Goal: Book appointment/travel/reservation

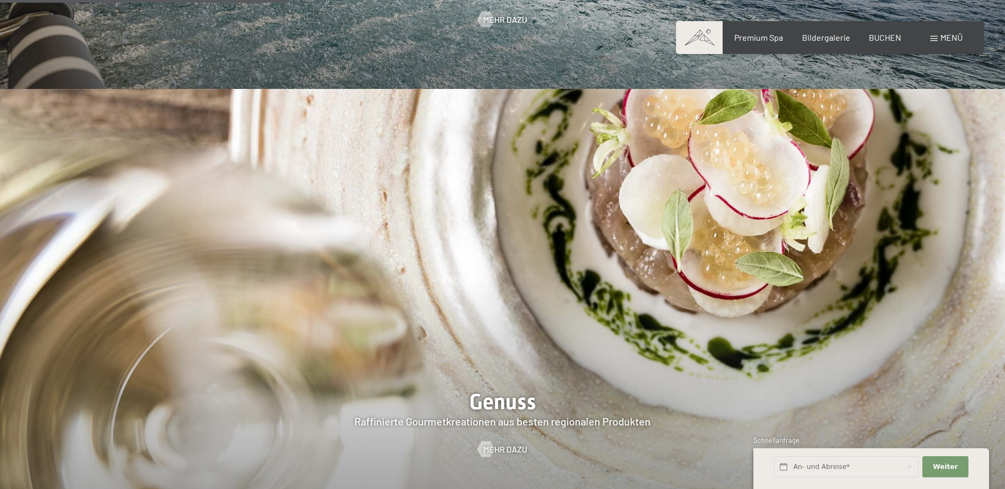
scroll to position [1483, 0]
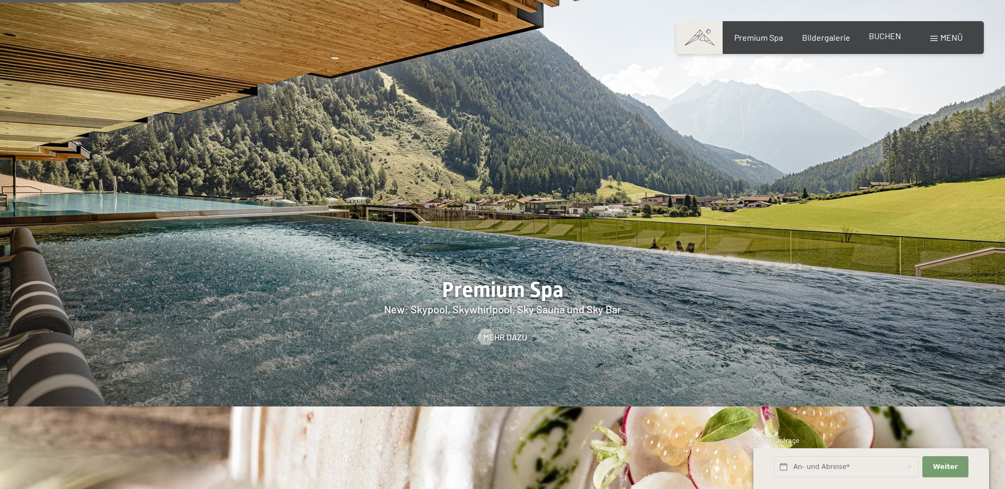
click at [880, 37] on span "BUCHEN" at bounding box center [885, 36] width 32 height 10
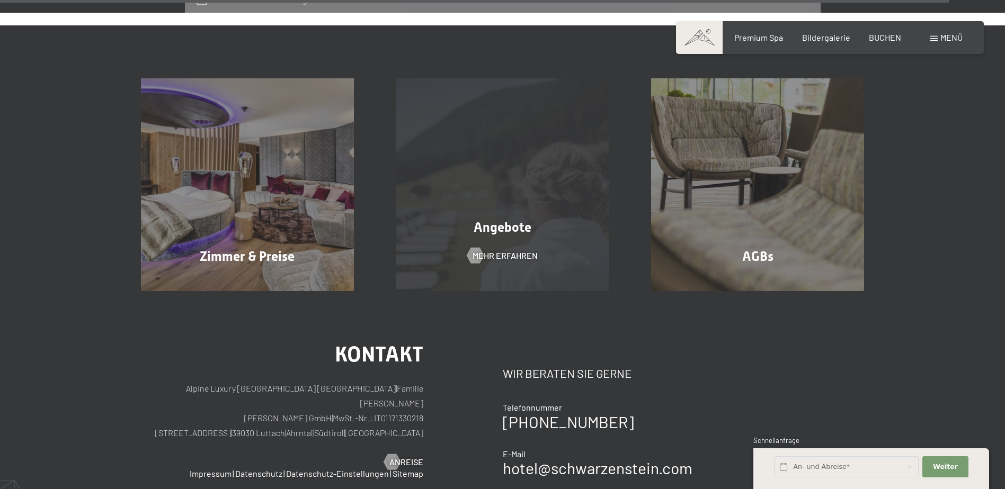
scroll to position [3424, 0]
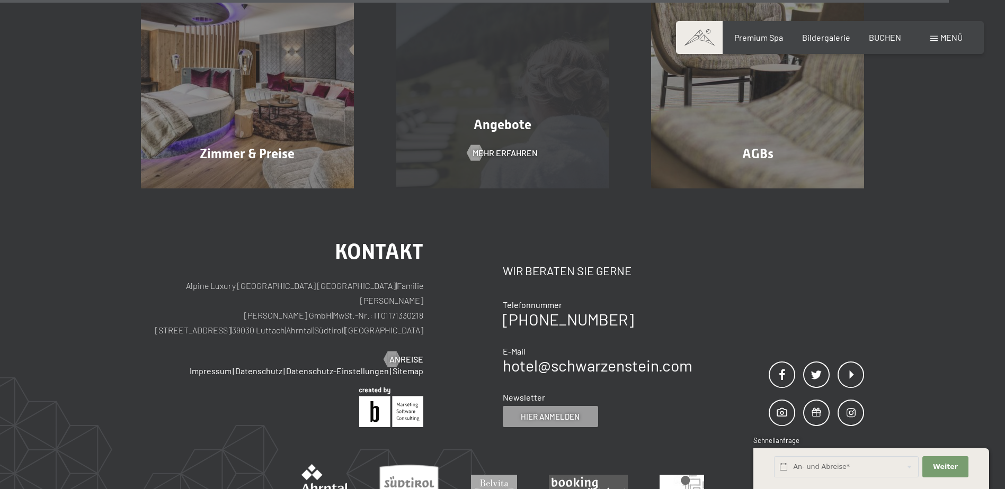
click at [527, 122] on div "Angebote Mehr erfahren" at bounding box center [502, 82] width 255 height 213
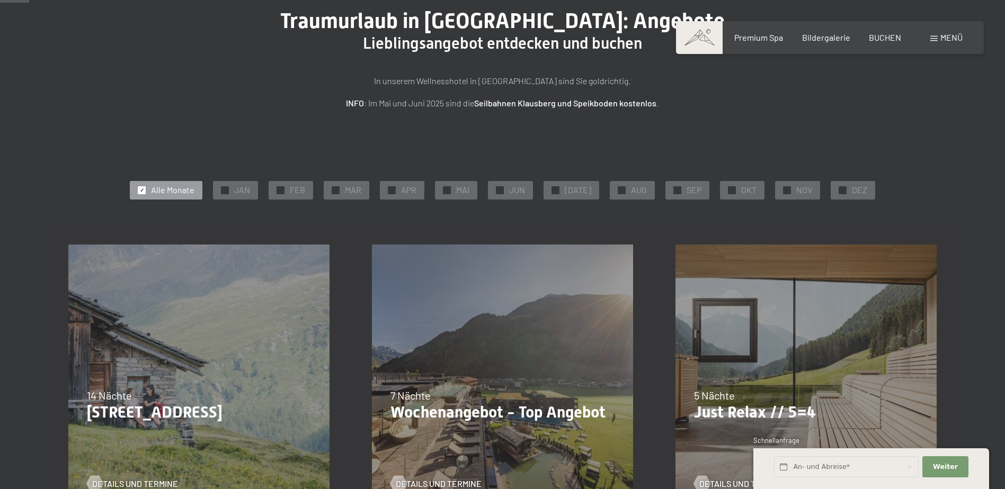
scroll to position [106, 0]
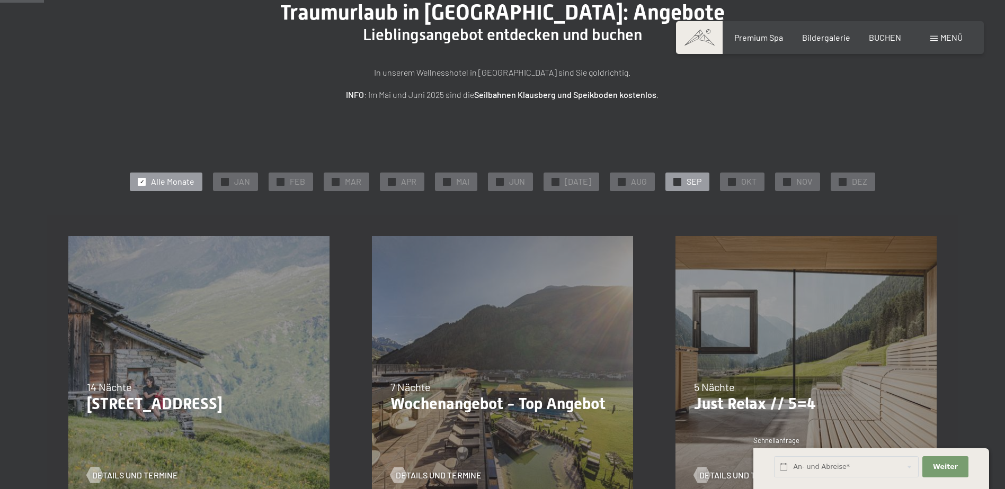
click at [692, 179] on span "SEP" at bounding box center [693, 182] width 15 height 12
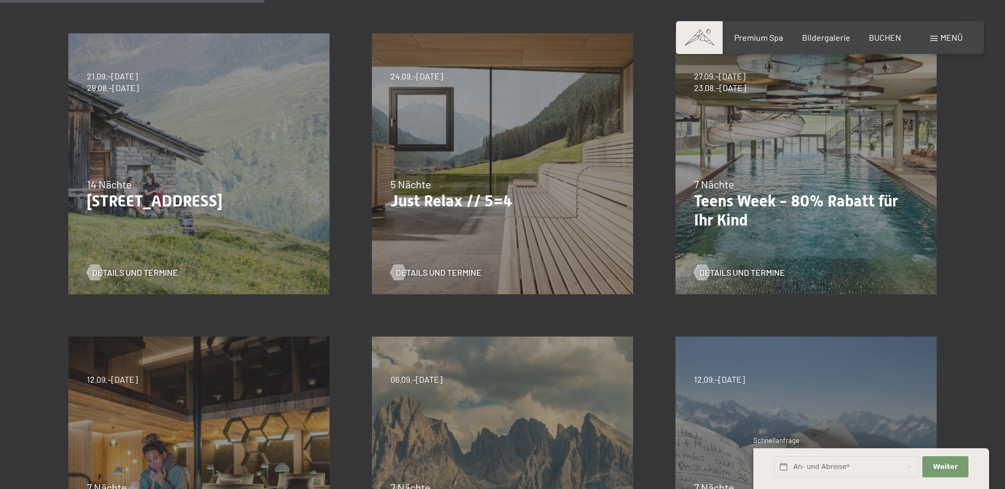
scroll to position [318, 0]
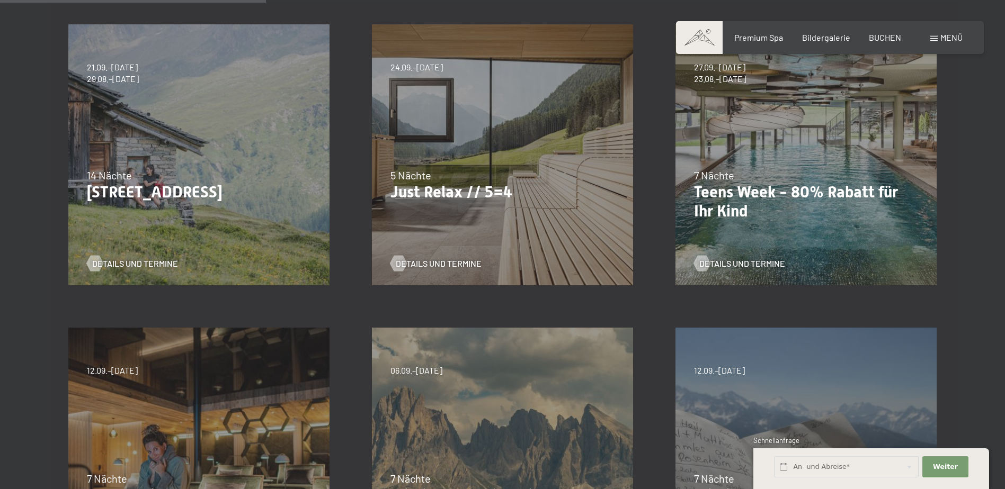
click at [481, 183] on p "Just Relax // 5=4" at bounding box center [502, 192] width 224 height 19
click at [423, 262] on span "Details und Termine" at bounding box center [449, 264] width 86 height 12
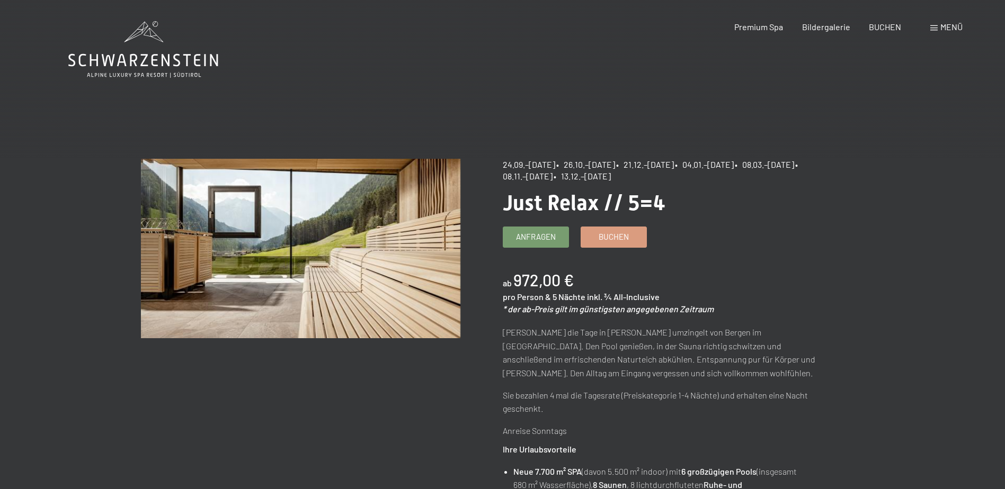
click at [946, 27] on span "Menü" at bounding box center [951, 27] width 22 height 10
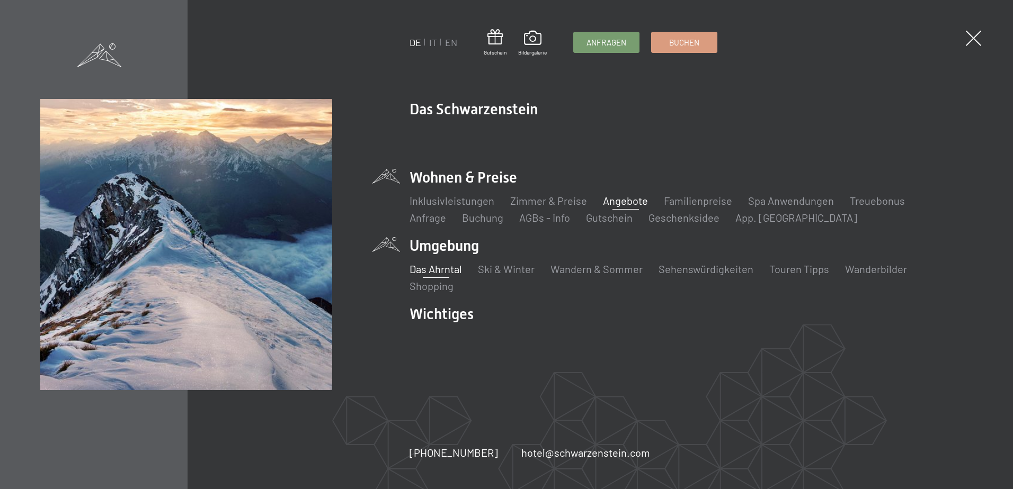
click at [430, 271] on link "Das Ahrntal" at bounding box center [435, 269] width 52 height 13
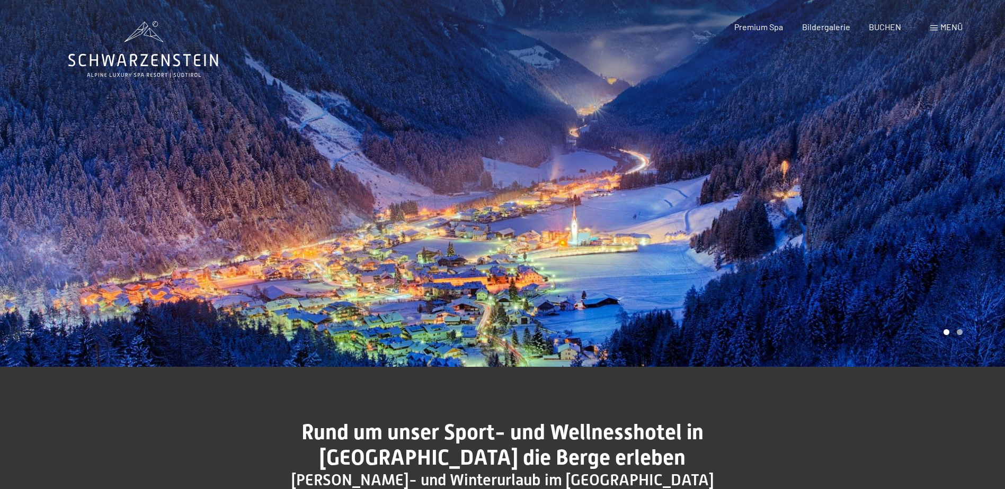
click at [826, 198] on div at bounding box center [754, 183] width 503 height 367
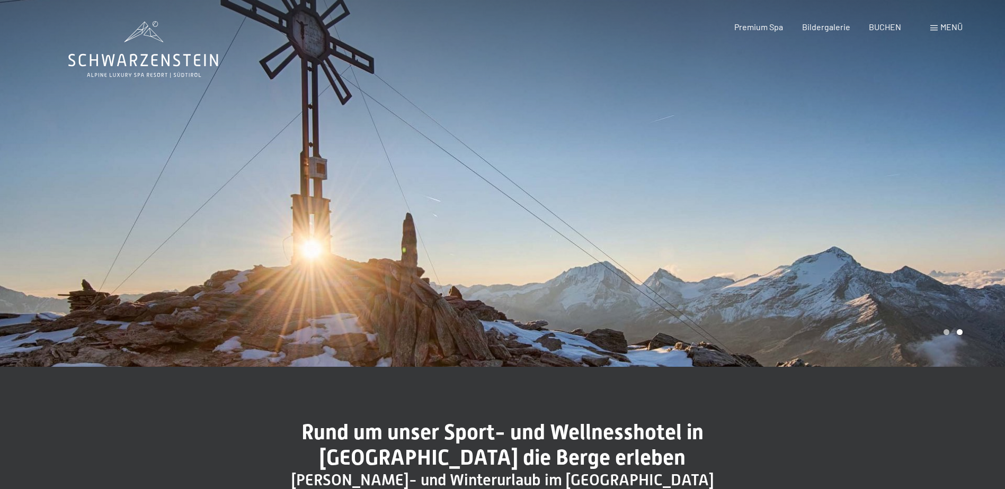
click at [203, 193] on div at bounding box center [251, 183] width 503 height 367
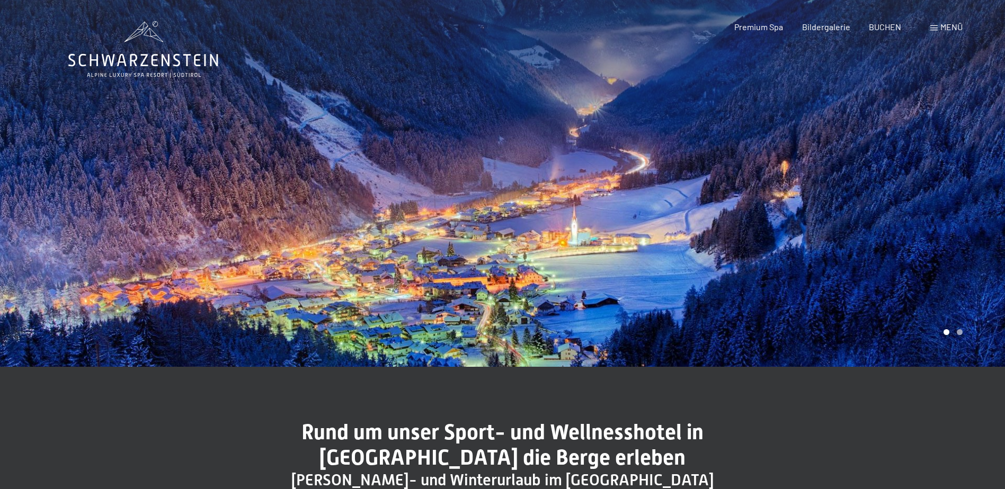
click at [203, 193] on div at bounding box center [251, 183] width 503 height 367
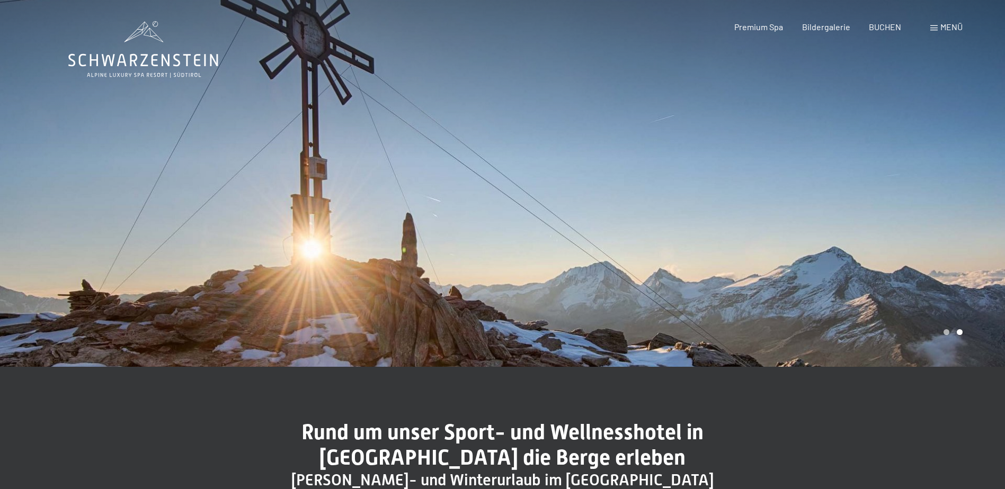
click at [203, 193] on div at bounding box center [251, 183] width 503 height 367
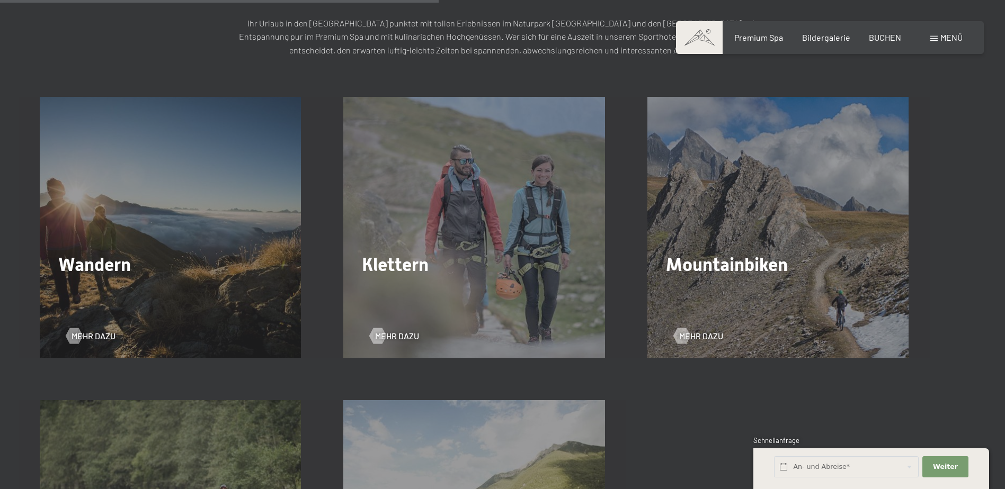
scroll to position [1642, 0]
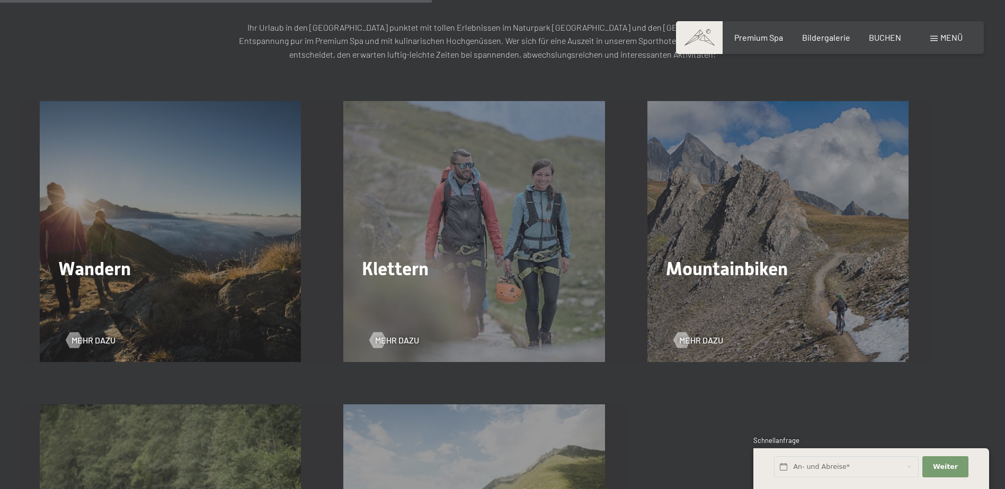
click at [225, 252] on div "Wandern Mehr dazu" at bounding box center [171, 231] width 304 height 261
click at [92, 343] on span "Mehr dazu" at bounding box center [104, 341] width 44 height 12
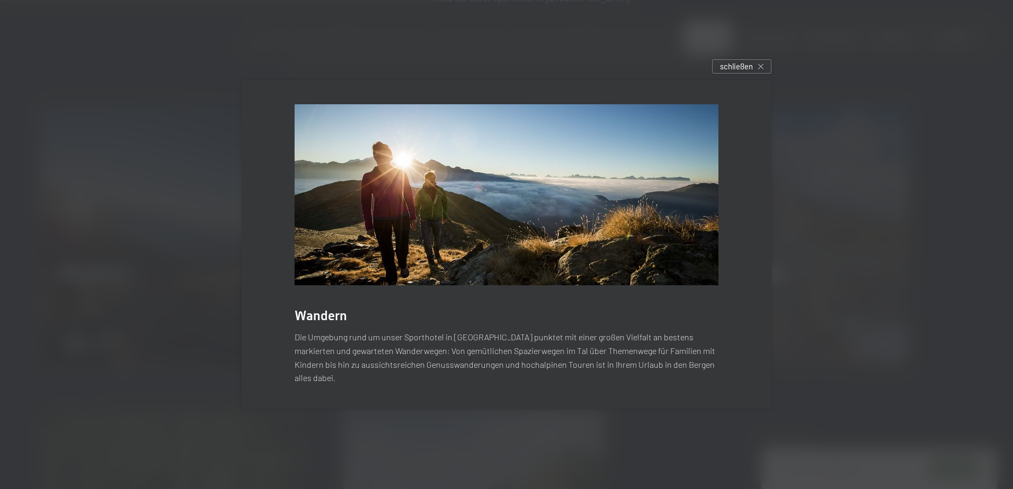
click at [541, 285] on img at bounding box center [507, 194] width 424 height 181
click at [741, 72] on span "schließen" at bounding box center [736, 66] width 33 height 11
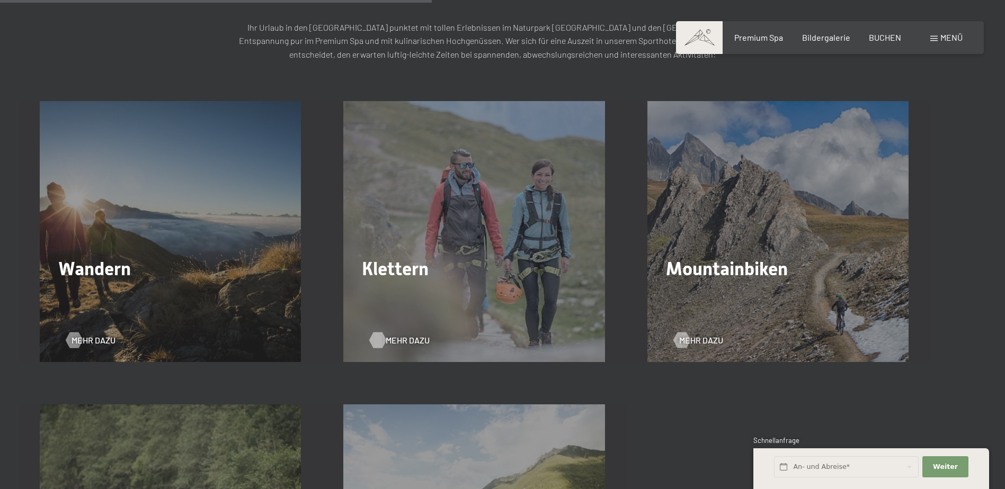
click at [399, 342] on span "Mehr dazu" at bounding box center [408, 341] width 44 height 12
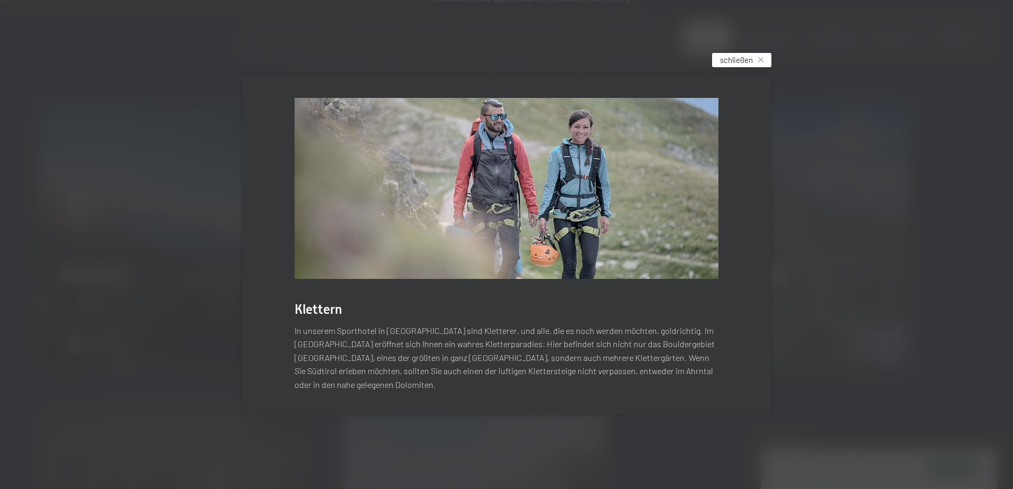
click at [735, 66] on span "schließen" at bounding box center [736, 60] width 33 height 11
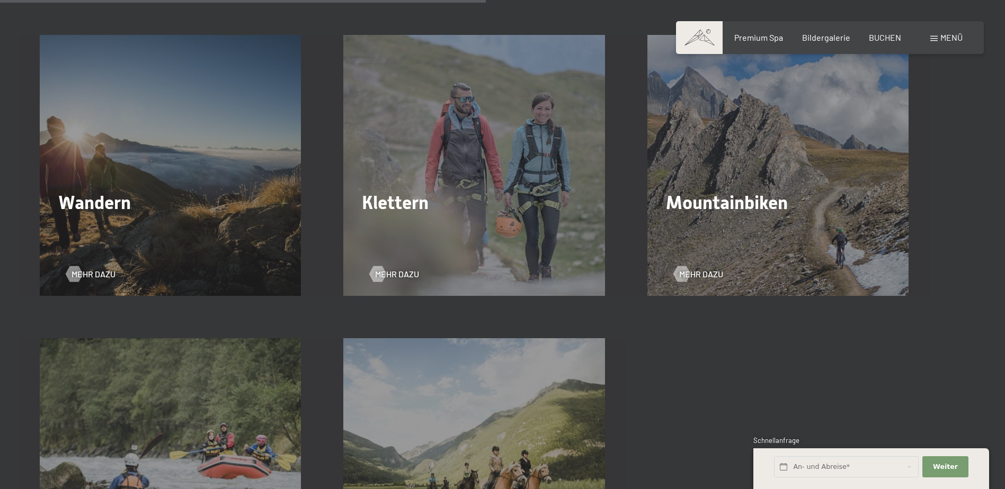
scroll to position [1854, 0]
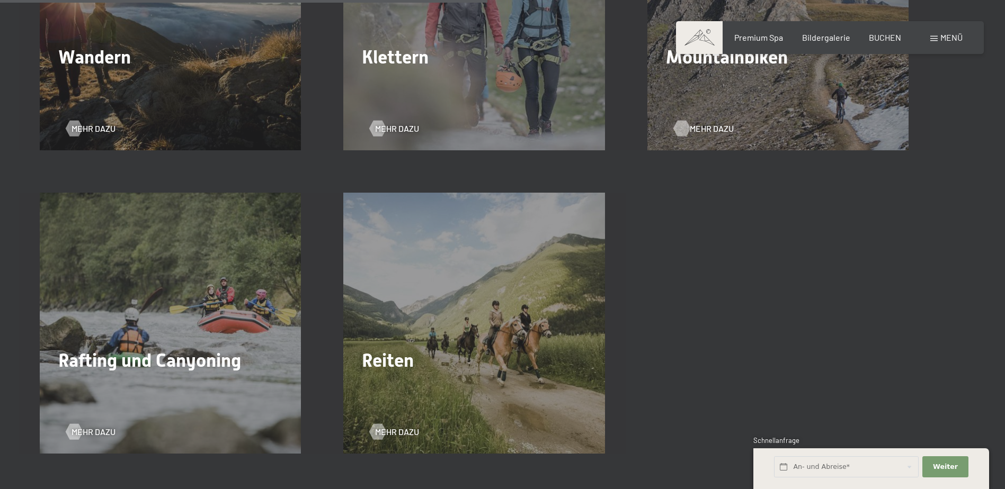
click at [697, 126] on span "Mehr dazu" at bounding box center [712, 129] width 44 height 12
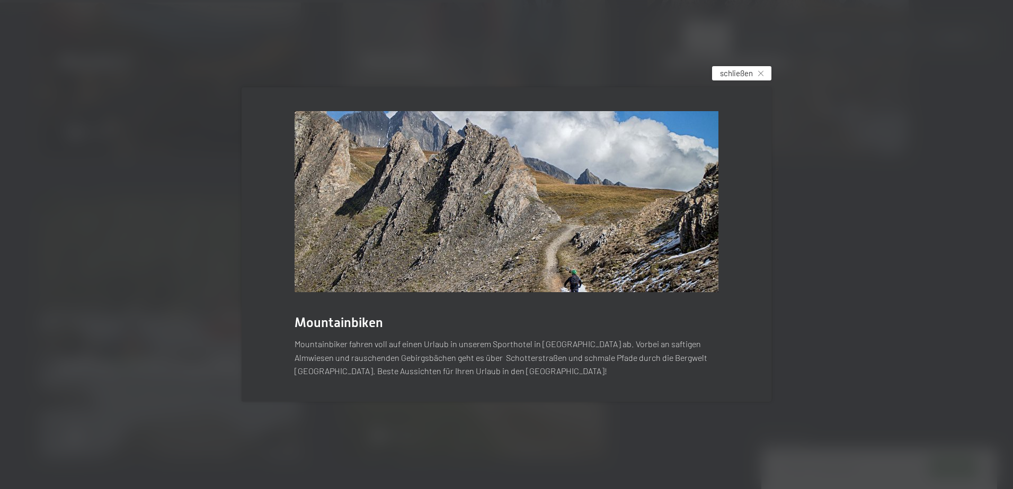
click at [737, 74] on span "schließen" at bounding box center [736, 73] width 33 height 11
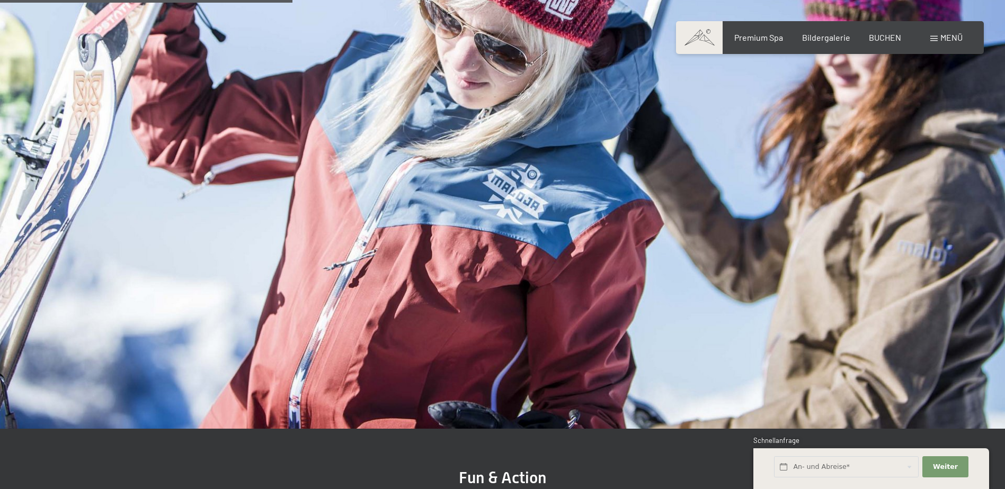
scroll to position [1112, 0]
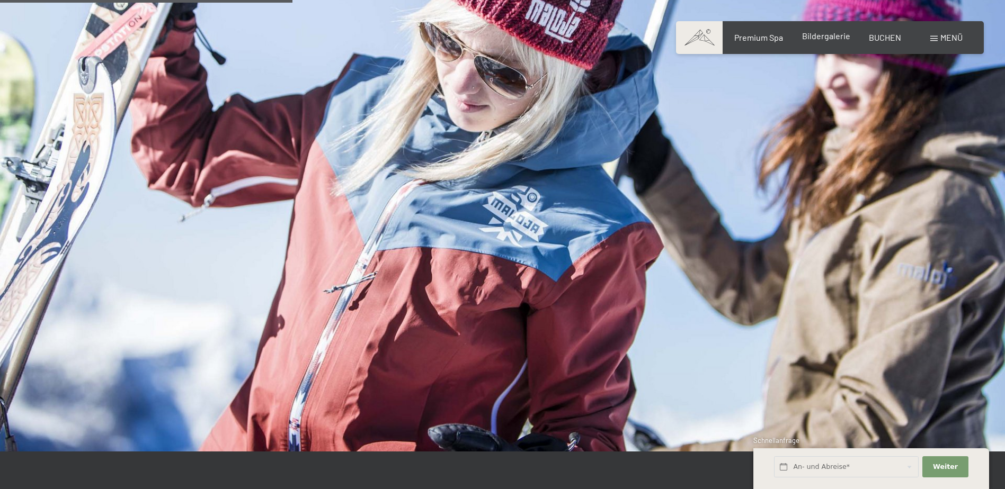
click at [832, 35] on span "Bildergalerie" at bounding box center [826, 36] width 48 height 10
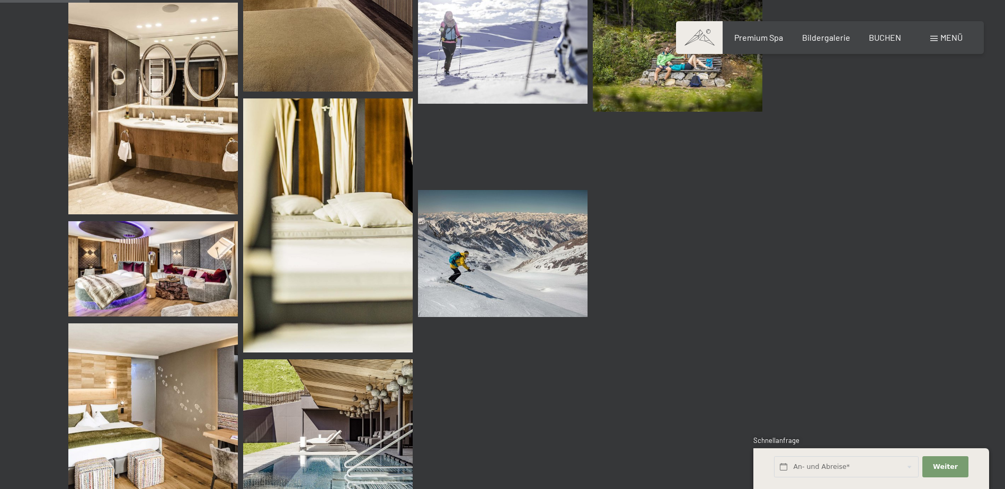
scroll to position [1324, 0]
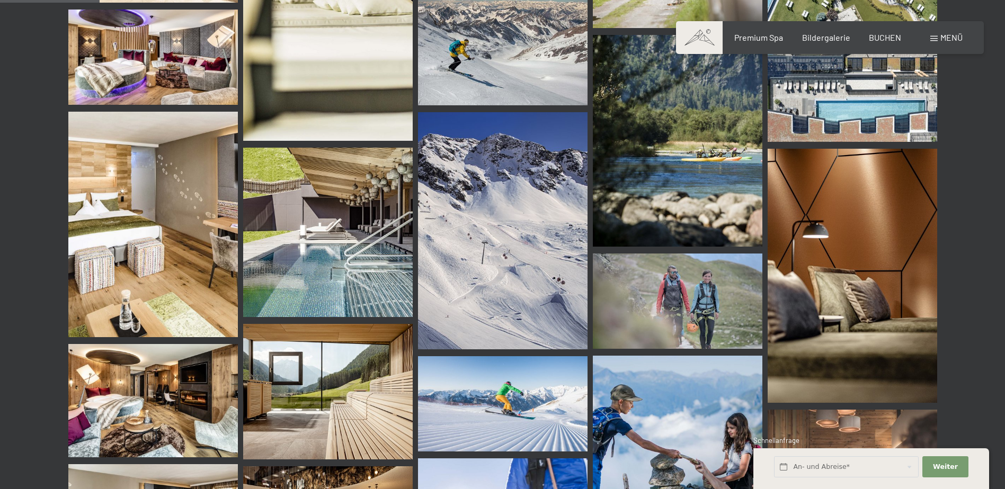
click at [501, 238] on img at bounding box center [502, 230] width 169 height 237
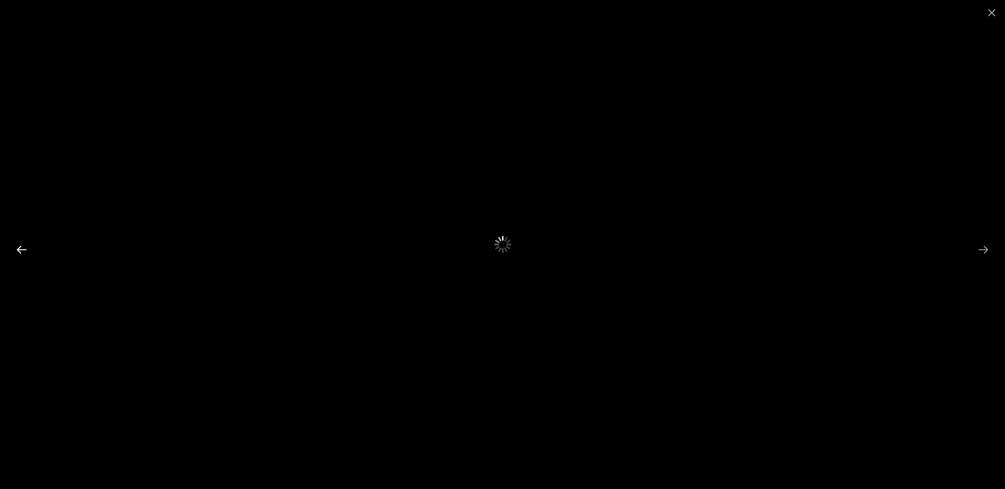
click at [24, 247] on button "Previous slide" at bounding box center [22, 249] width 22 height 21
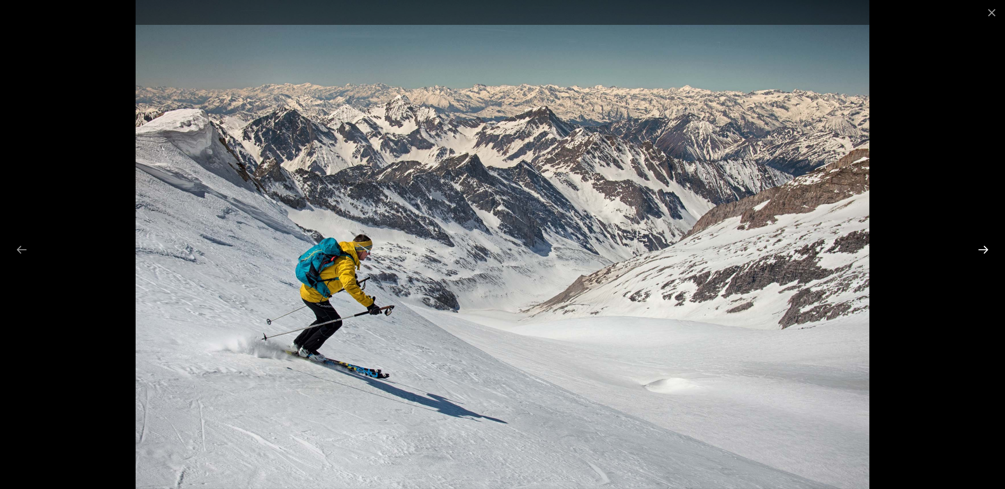
click at [977, 246] on button "Next slide" at bounding box center [983, 249] width 22 height 21
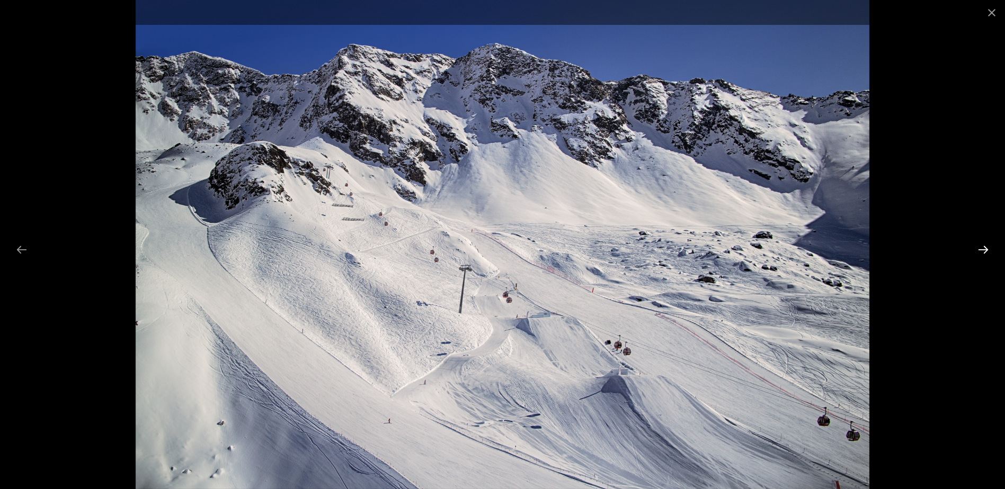
click at [979, 247] on button "Next slide" at bounding box center [983, 249] width 22 height 21
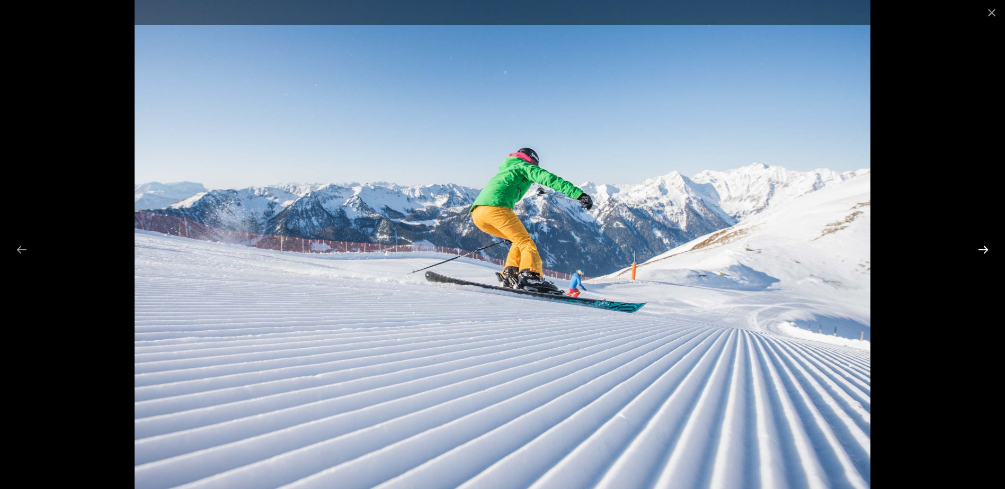
click at [979, 247] on button "Next slide" at bounding box center [983, 249] width 22 height 21
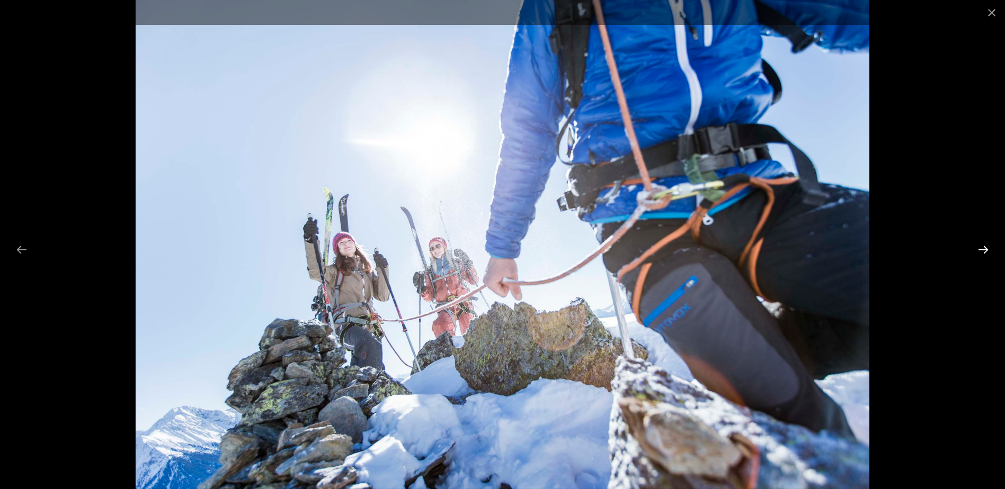
click at [979, 247] on button "Next slide" at bounding box center [983, 249] width 22 height 21
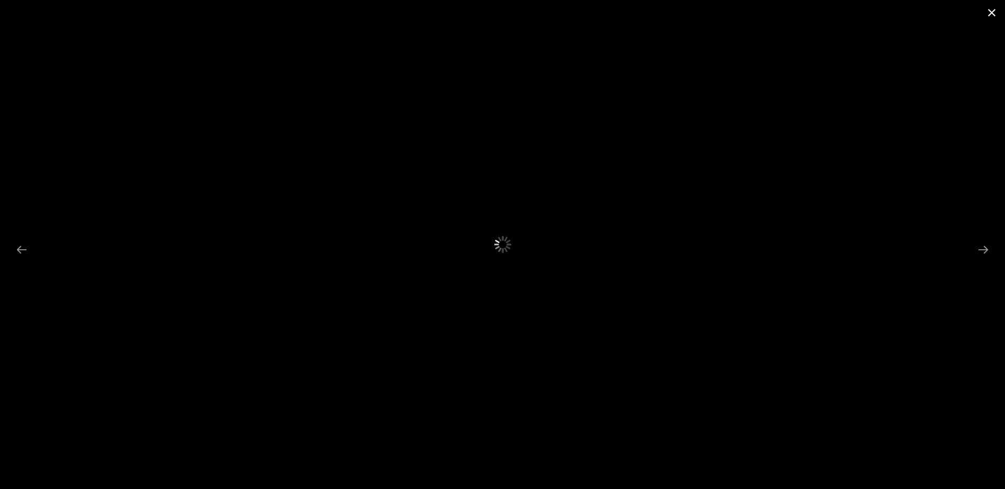
click at [988, 5] on button "Close gallery" at bounding box center [991, 12] width 26 height 25
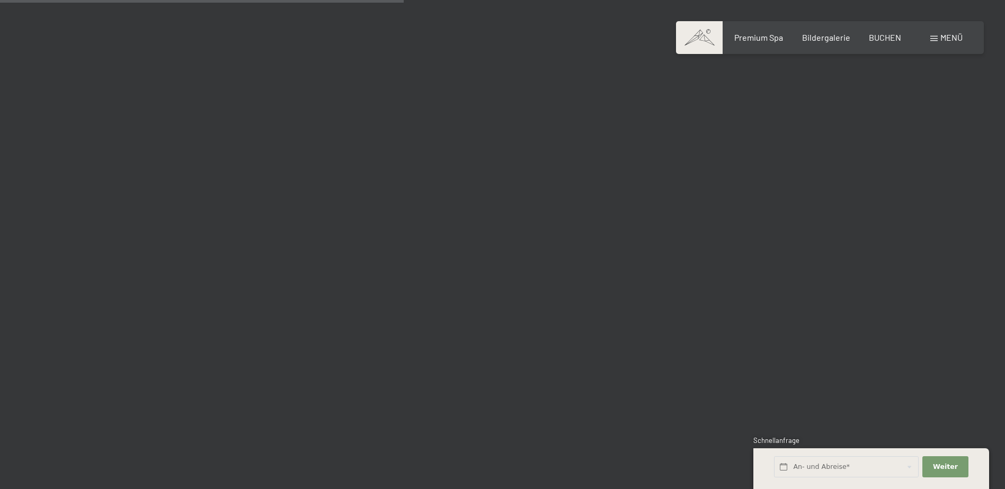
scroll to position [5456, 0]
